Goal: Navigation & Orientation: Find specific page/section

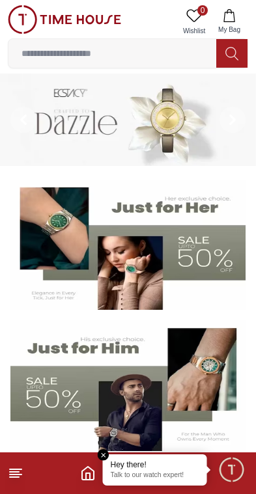
click at [8, 478] on icon at bounding box center [16, 473] width 16 height 16
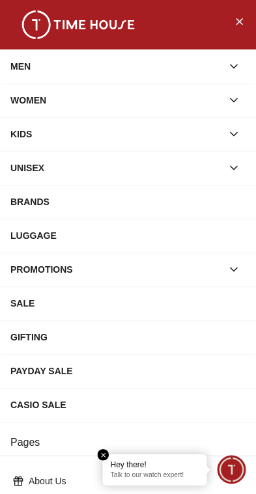
click at [213, 195] on div "BRANDS" at bounding box center [127, 201] width 235 height 23
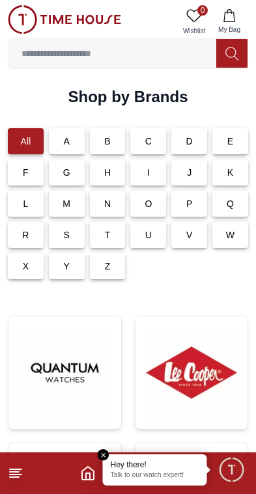
click at [113, 135] on div "B" at bounding box center [108, 141] width 36 height 26
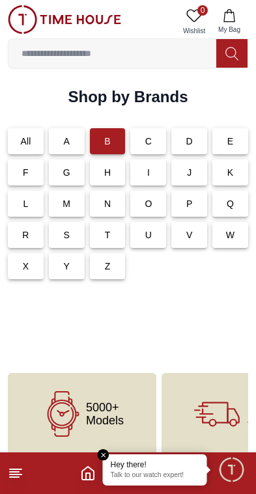
click at [34, 144] on div "All" at bounding box center [26, 141] width 36 height 26
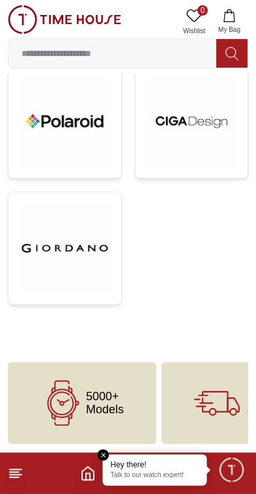
scroll to position [1648, 0]
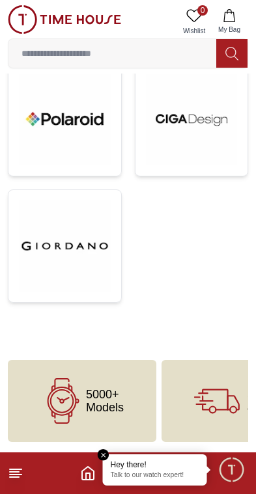
click at [68, 259] on img at bounding box center [65, 246] width 92 height 92
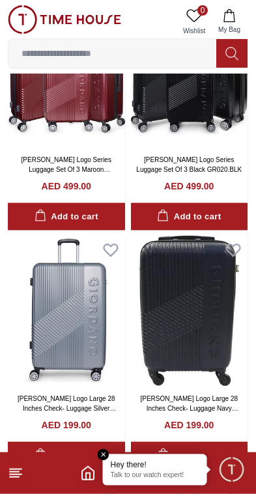
scroll to position [723, 0]
